Goal: Transaction & Acquisition: Purchase product/service

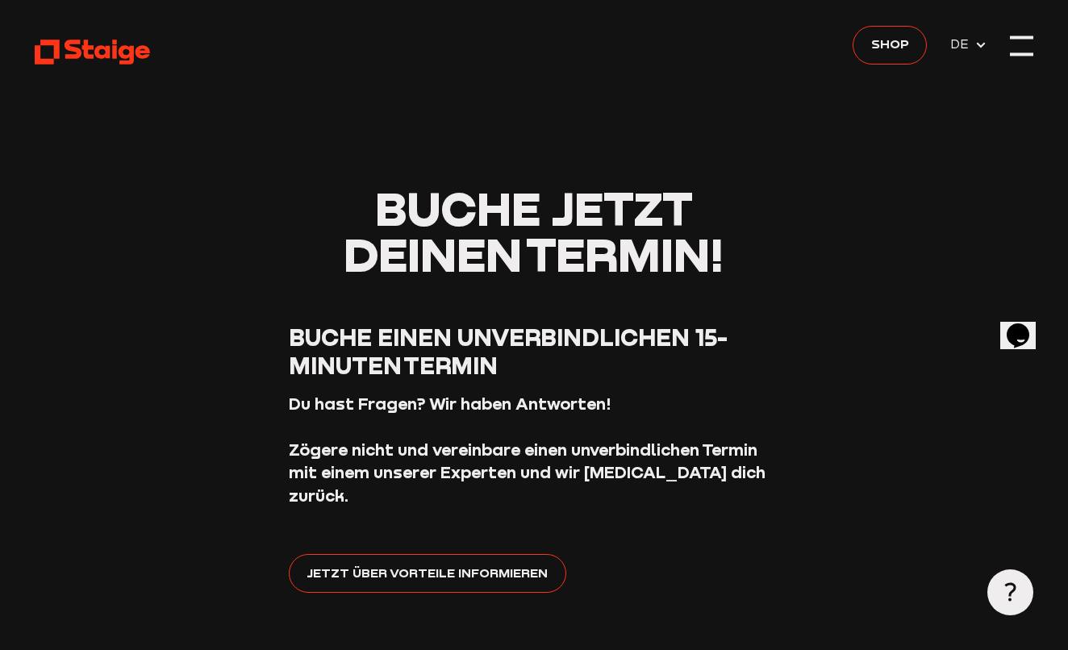
click at [1017, 48] on div at bounding box center [1021, 46] width 23 height 23
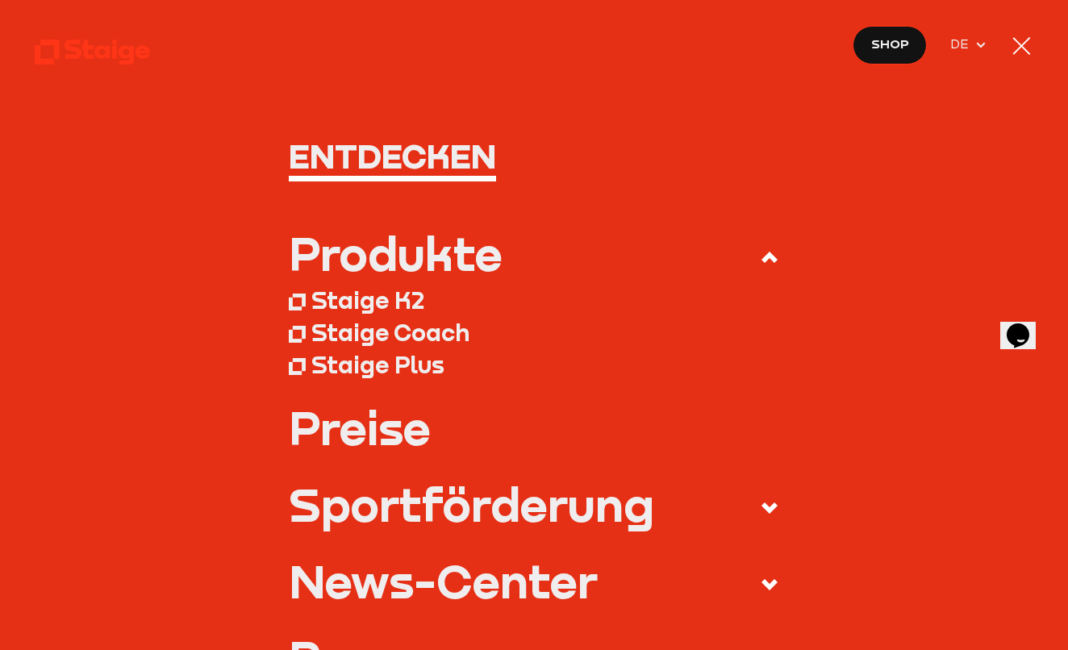
click at [393, 255] on div "Produkte" at bounding box center [396, 254] width 214 height 46
click at [0, 0] on input "Produkte" at bounding box center [0, 0] width 0 height 0
click at [374, 250] on div "Produkte" at bounding box center [396, 254] width 214 height 46
click at [0, 0] on input "Produkte" at bounding box center [0, 0] width 0 height 0
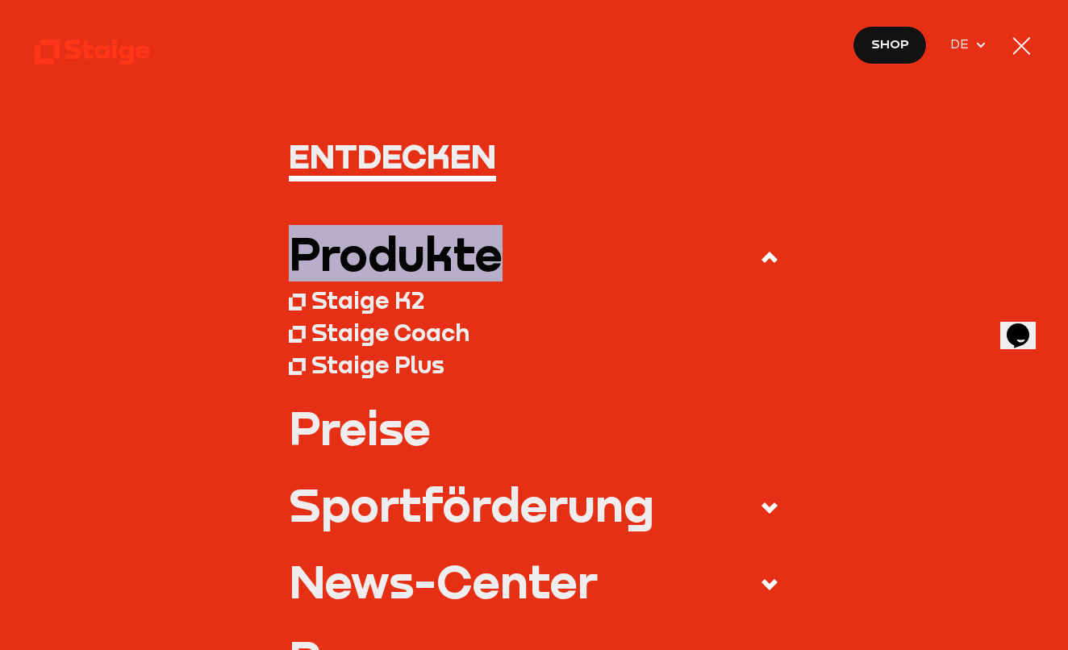
click at [374, 250] on div "Produkte" at bounding box center [396, 254] width 214 height 46
click at [0, 0] on input "Produkte" at bounding box center [0, 0] width 0 height 0
click at [396, 260] on div "Produkte" at bounding box center [396, 254] width 214 height 46
click at [0, 0] on input "Produkte" at bounding box center [0, 0] width 0 height 0
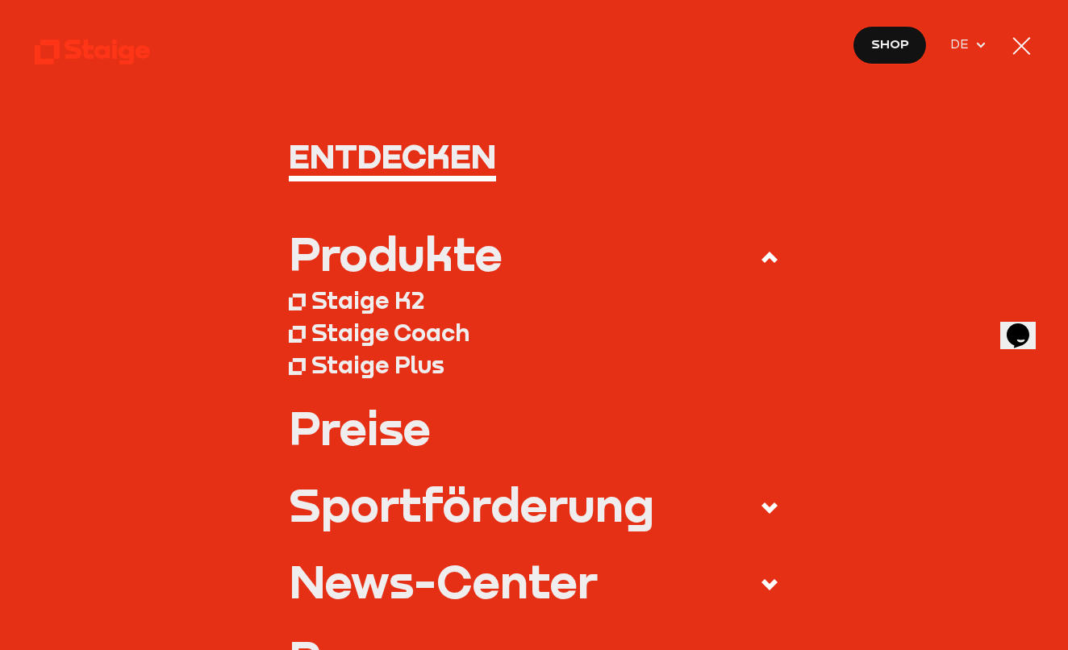
click at [373, 303] on div "Staige K2" at bounding box center [367, 300] width 113 height 29
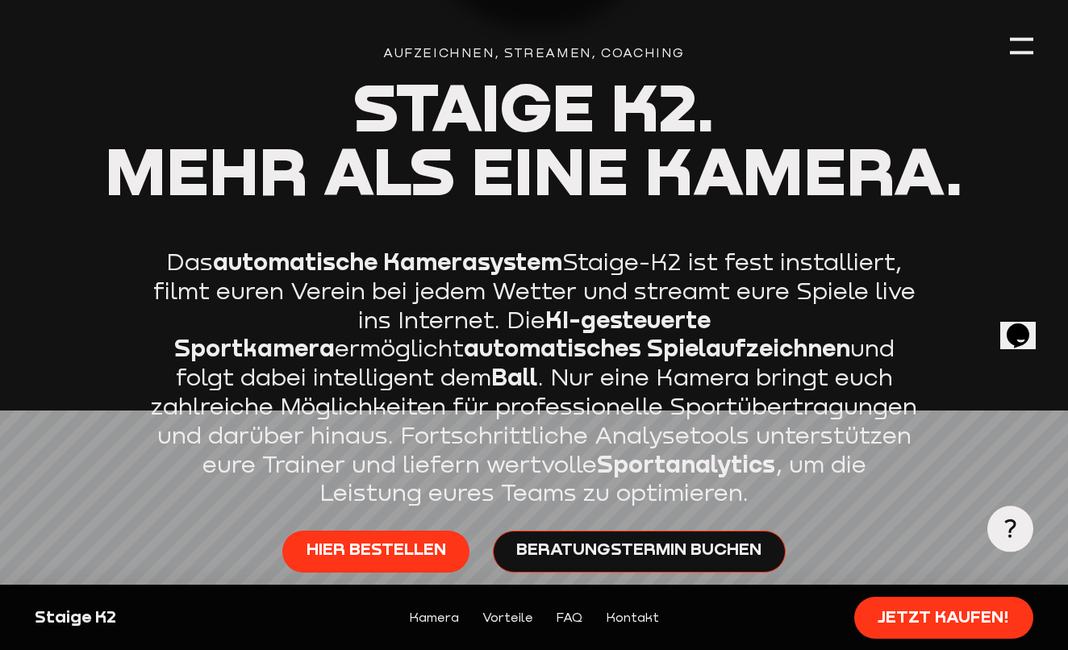
scroll to position [533, 0]
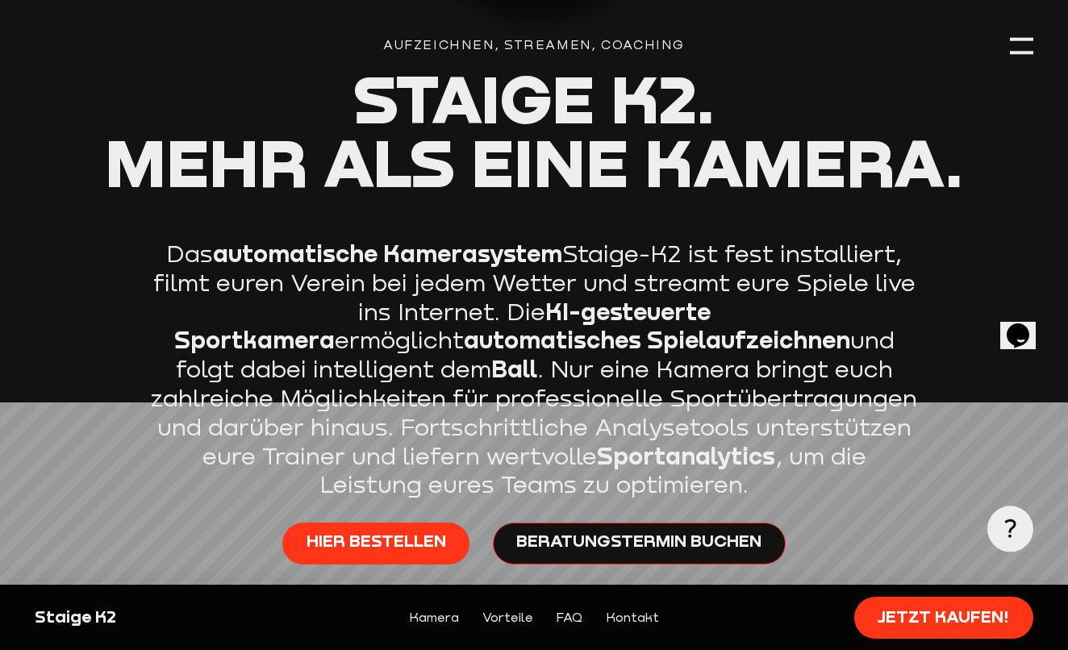
click at [385, 320] on p "Das automatische Kamerasystem Staige-K2 ist fest installiert, filmt euren Verei…" at bounding box center [534, 370] width 767 height 260
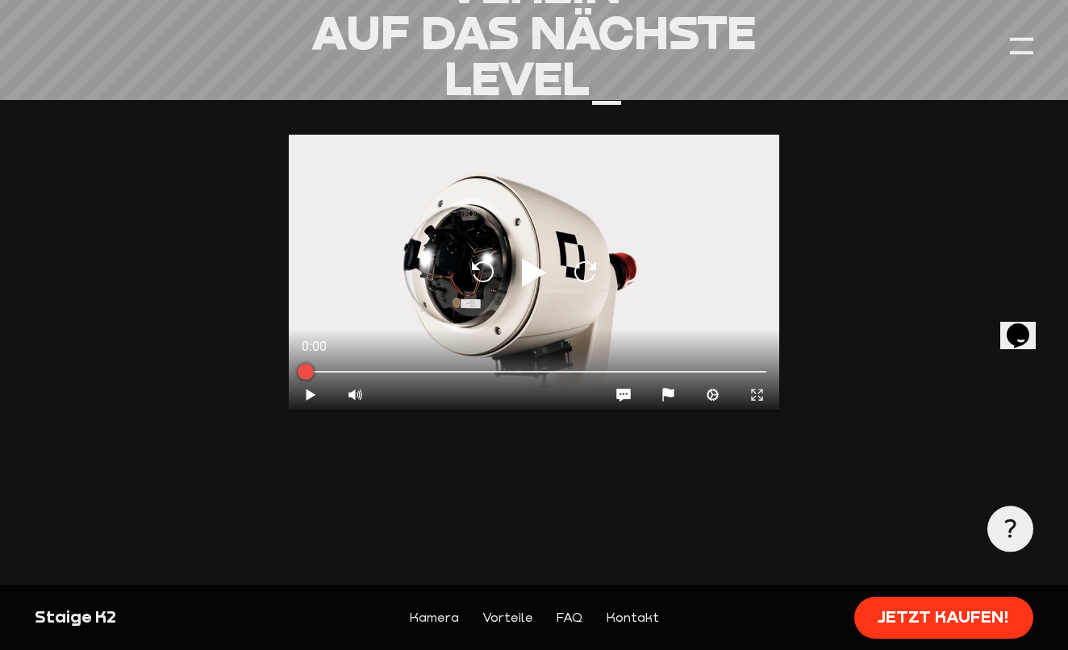
scroll to position [1502, 0]
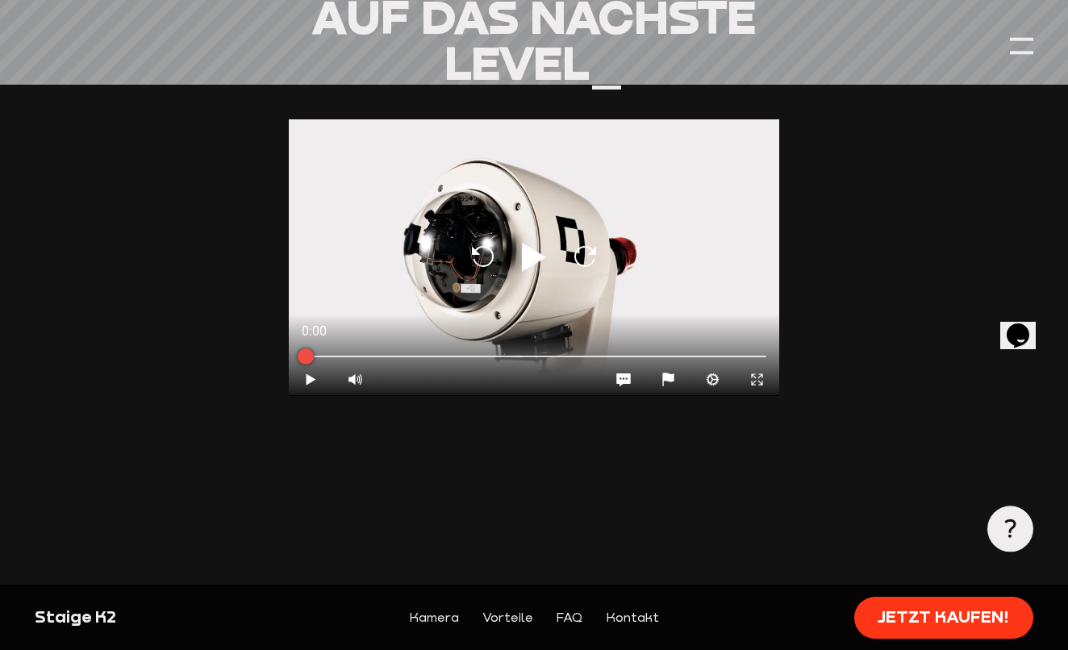
click at [540, 253] on icon at bounding box center [534, 257] width 24 height 29
type input "0.8"
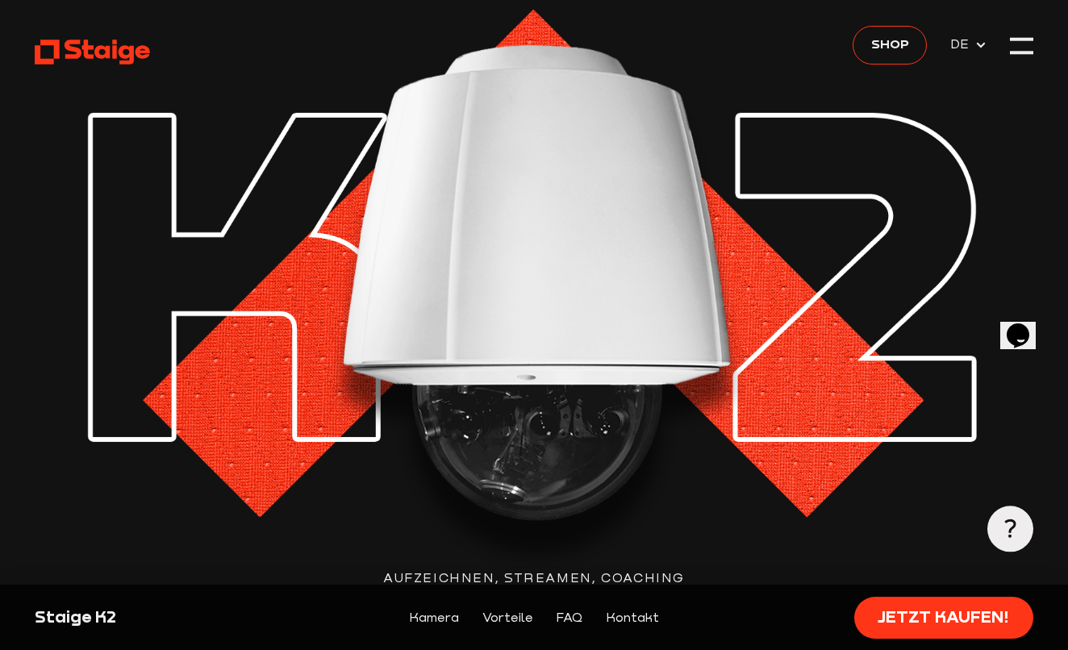
scroll to position [0, 0]
click at [892, 41] on span "Shop" at bounding box center [890, 44] width 38 height 20
